Goal: Task Accomplishment & Management: Use online tool/utility

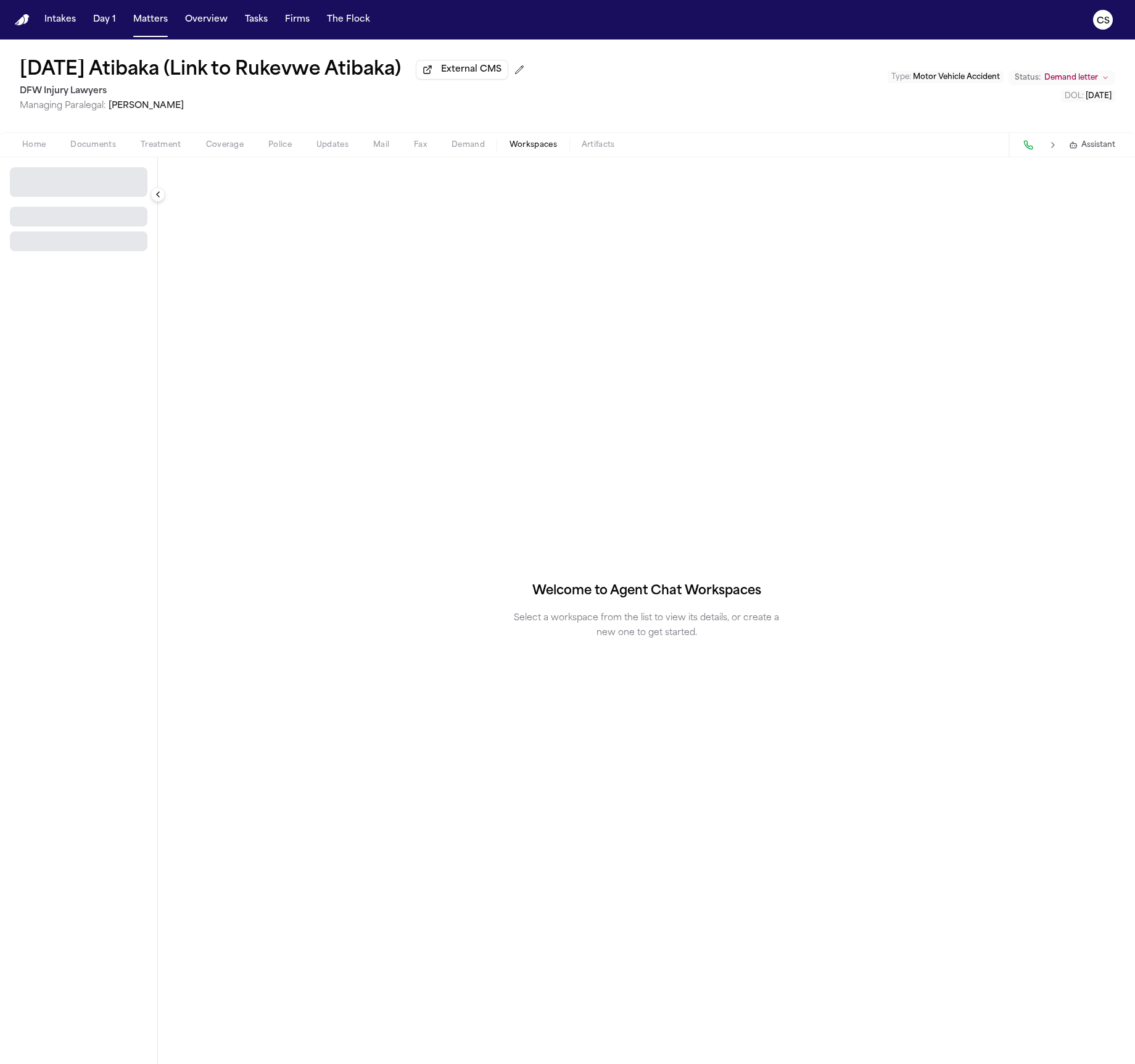
click at [527, 147] on span "Workspaces" at bounding box center [533, 144] width 47 height 10
click at [61, 187] on button "Select Workspace" at bounding box center [78, 176] width 137 height 19
click at [76, 215] on button "Finch Agent Demand" at bounding box center [80, 206] width 146 height 19
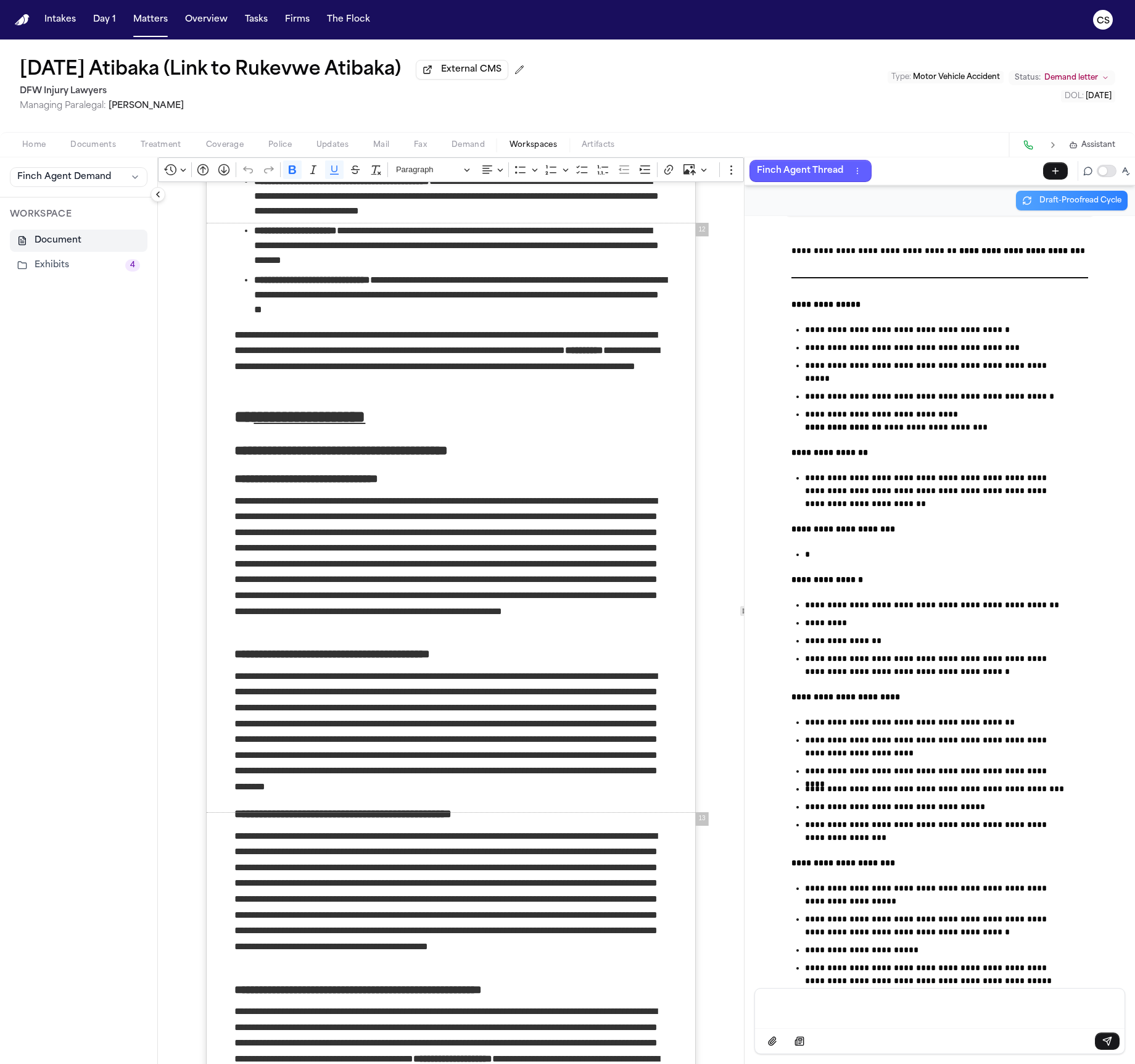
scroll to position [6474, 0]
